Goal: Contribute content

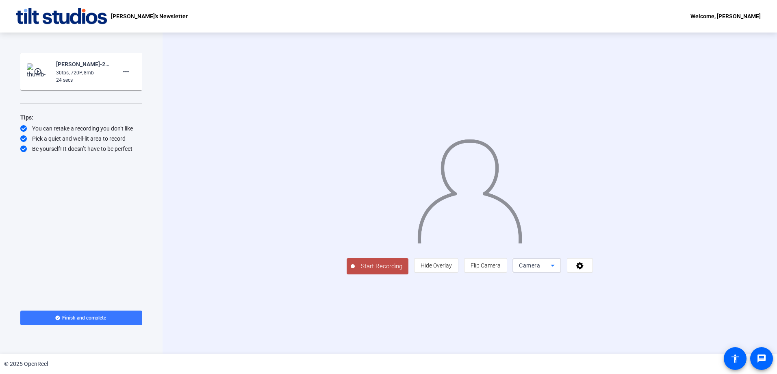
click at [557, 270] on icon at bounding box center [553, 265] width 10 height 10
click at [416, 325] on div at bounding box center [388, 187] width 777 height 374
click at [355, 271] on span "Start Recording" at bounding box center [382, 266] width 54 height 9
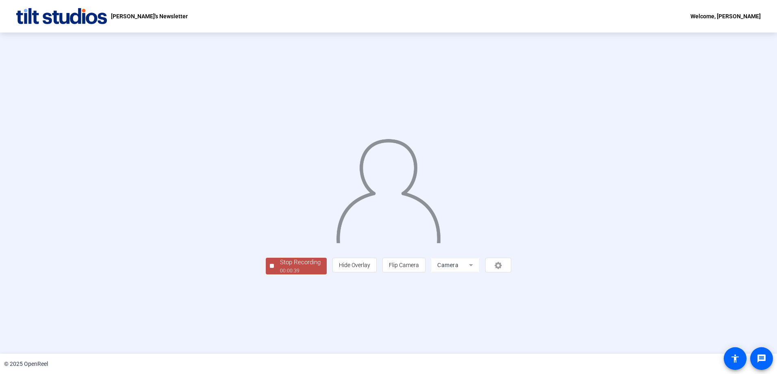
click at [280, 267] on div "Stop Recording" at bounding box center [300, 262] width 41 height 9
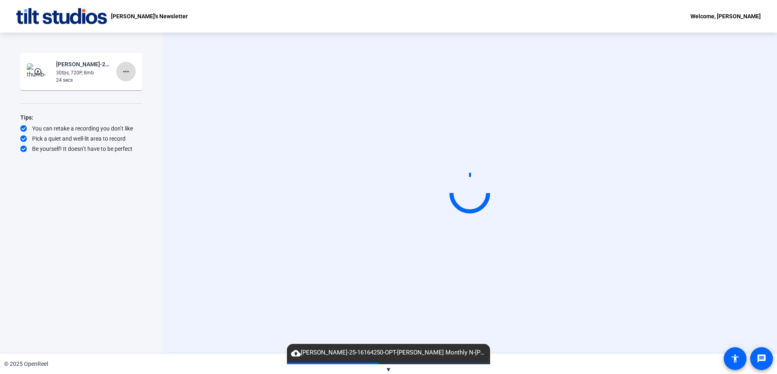
click at [129, 70] on mat-icon "more_horiz" at bounding box center [126, 72] width 10 height 10
click at [130, 84] on span "Delete clip" at bounding box center [139, 89] width 32 height 10
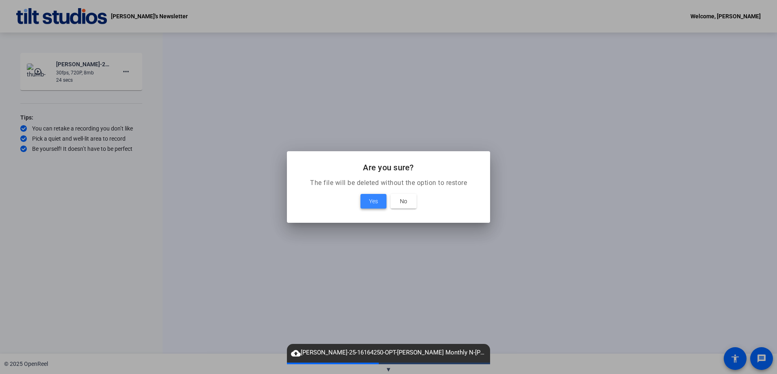
drag, startPoint x: 361, startPoint y: 200, endPoint x: 368, endPoint y: 199, distance: 7.4
click at [366, 199] on span at bounding box center [373, 200] width 26 height 19
